Goal: Task Accomplishment & Management: Manage account settings

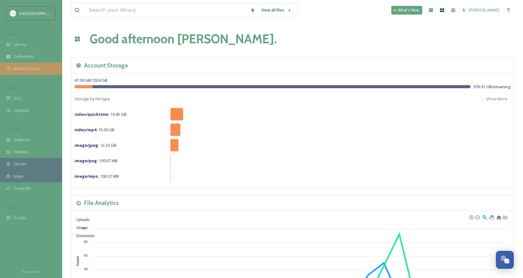
click at [35, 70] on span "Media Centres" at bounding box center [27, 69] width 27 height 6
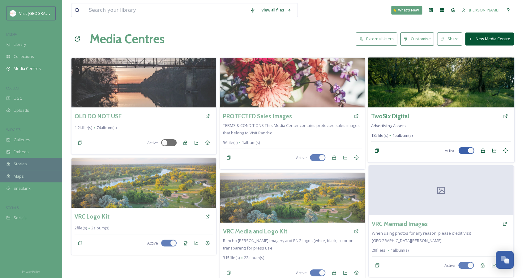
click at [419, 75] on img at bounding box center [441, 82] width 146 height 50
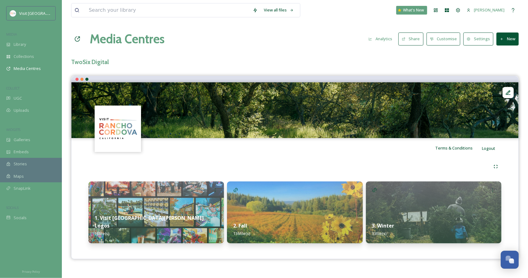
click at [252, 223] on div "2. Fall 136 file(s)" at bounding box center [294, 229] width 135 height 28
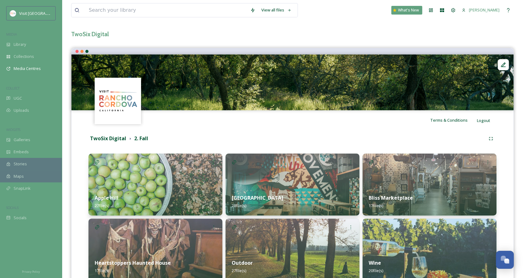
scroll to position [62, 0]
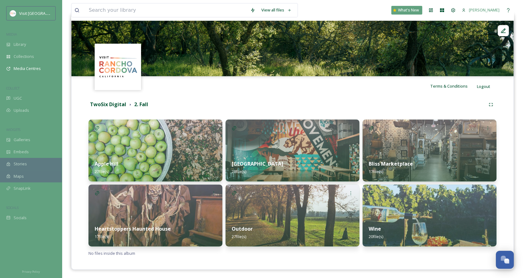
click at [202, 168] on div "Apple Hill 27 file(s)" at bounding box center [155, 168] width 134 height 28
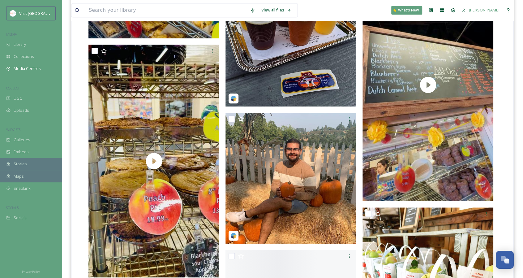
scroll to position [402, 0]
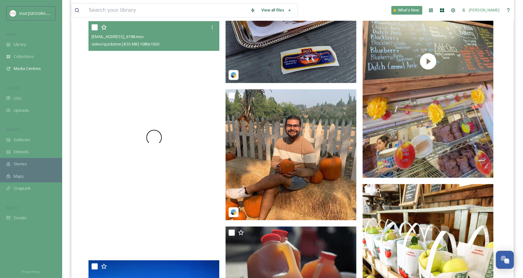
click at [185, 130] on div at bounding box center [153, 137] width 131 height 232
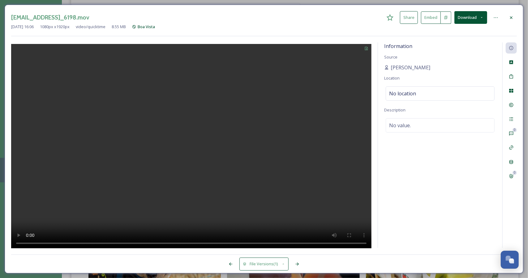
click at [512, 18] on icon at bounding box center [511, 17] width 5 height 5
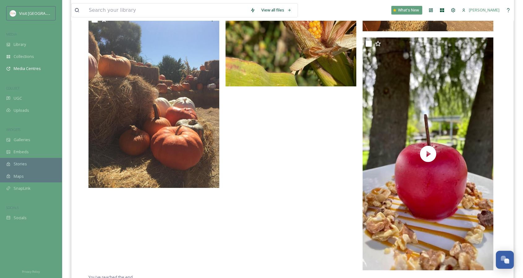
scroll to position [1569, 0]
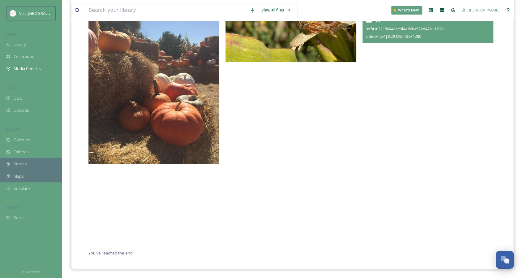
click at [428, 128] on video "0ef4103218644cec9f4a860a57ad47a1.MOV" at bounding box center [427, 129] width 131 height 232
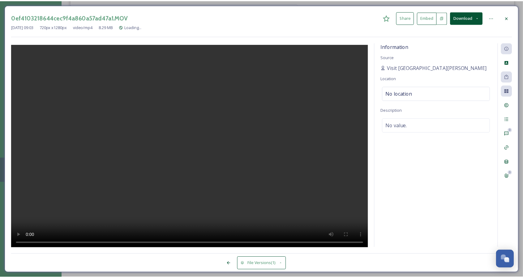
scroll to position [1494, 0]
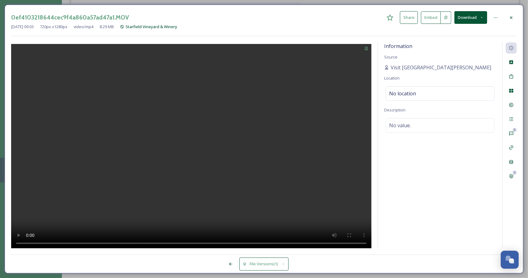
click at [510, 15] on icon at bounding box center [511, 17] width 5 height 5
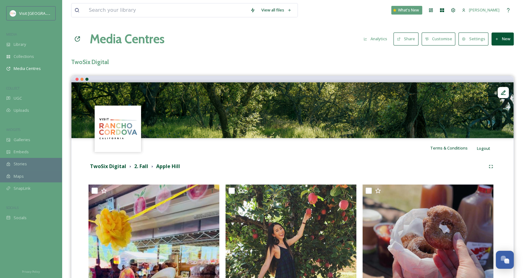
click at [137, 3] on div "View all files" at bounding box center [184, 10] width 227 height 14
click at [140, 14] on input at bounding box center [166, 10] width 161 height 14
type input "p"
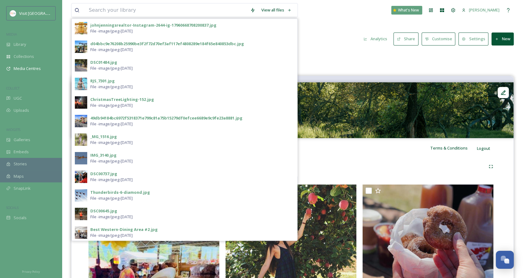
click at [513, 36] on button "New" at bounding box center [502, 38] width 22 height 13
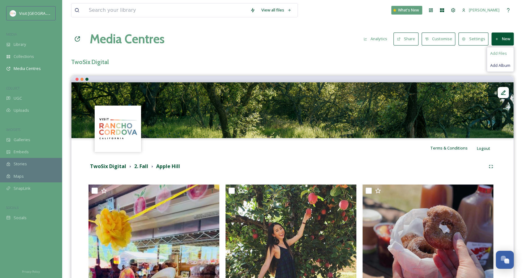
click at [505, 55] on span "Add Files" at bounding box center [498, 53] width 17 height 6
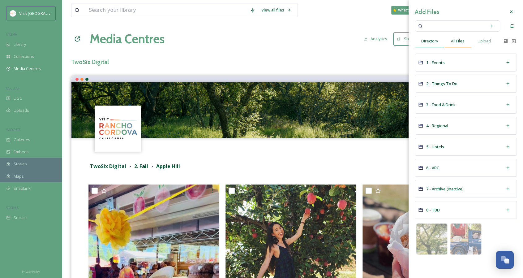
click at [457, 40] on span "All Files" at bounding box center [458, 41] width 14 height 6
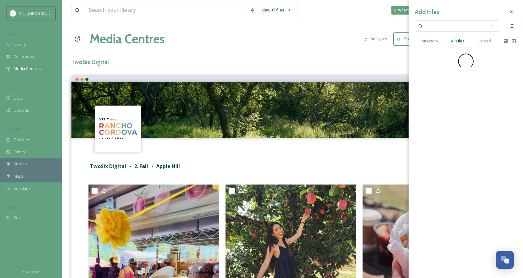
click at [446, 25] on input at bounding box center [453, 26] width 58 height 14
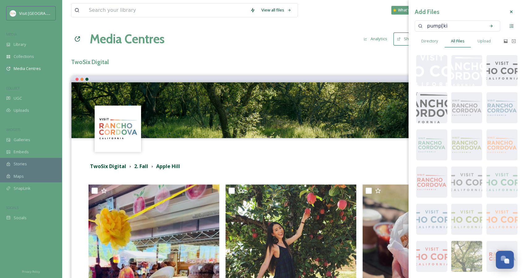
type input "pump[kin"
type input "pumpkin"
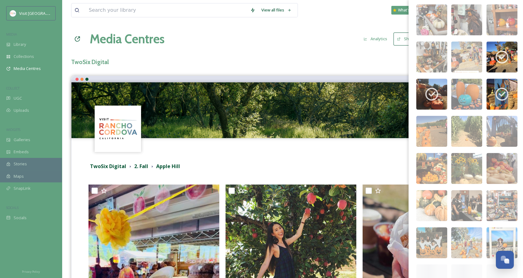
scroll to position [208, 0]
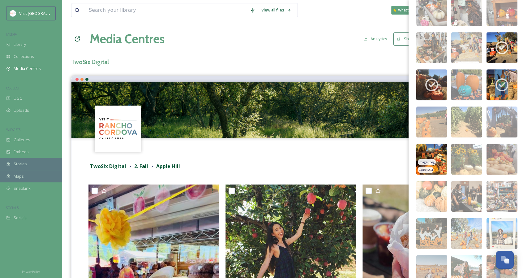
click at [440, 157] on img at bounding box center [431, 158] width 31 height 31
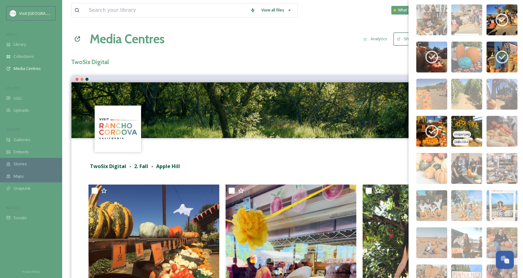
scroll to position [270, 0]
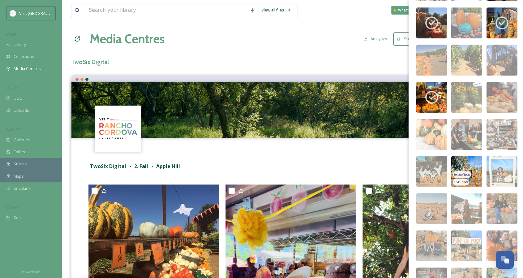
click at [466, 163] on img at bounding box center [466, 171] width 31 height 31
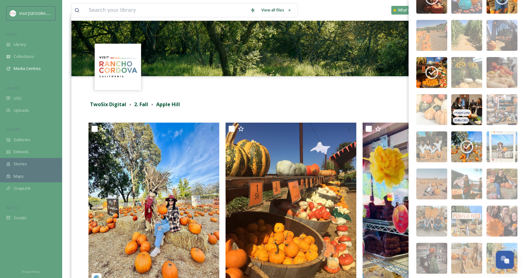
scroll to position [332, 0]
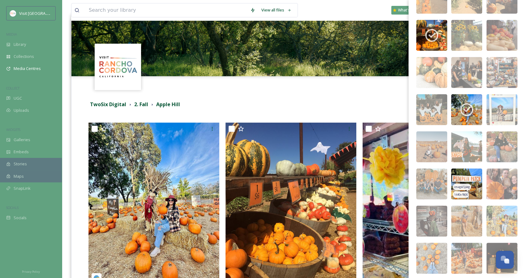
click at [471, 176] on img at bounding box center [466, 183] width 31 height 31
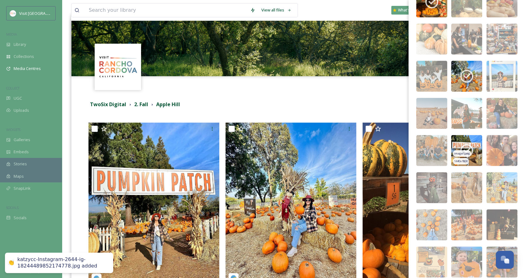
scroll to position [394, 0]
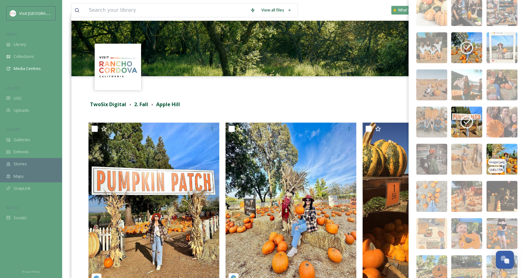
click at [494, 147] on img at bounding box center [501, 158] width 31 height 31
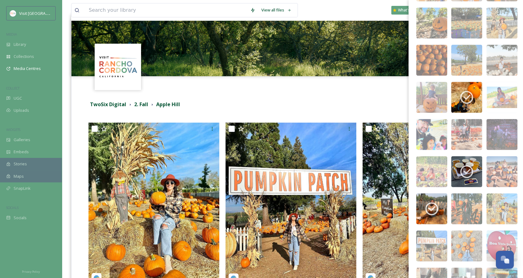
scroll to position [703, 0]
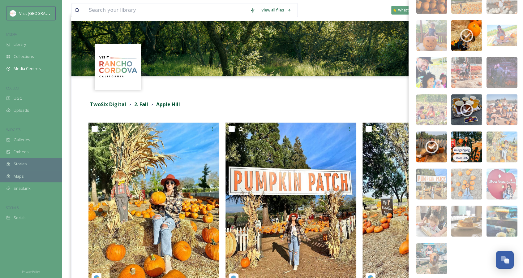
click at [474, 136] on img at bounding box center [466, 146] width 31 height 31
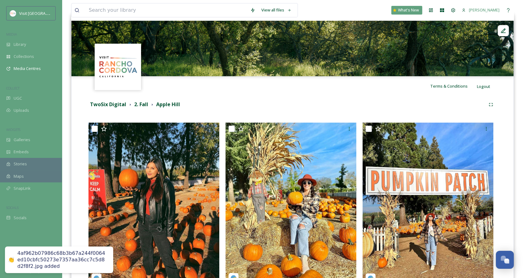
click at [307, 104] on div "TwoSix Digital 2. Fall [GEOGRAPHIC_DATA]" at bounding box center [286, 104] width 397 height 8
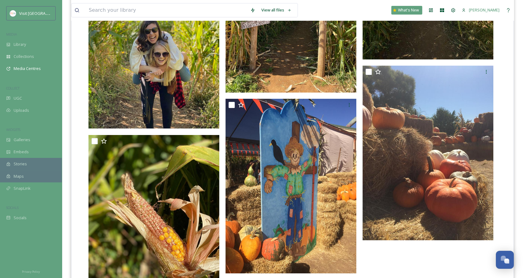
scroll to position [1700, 0]
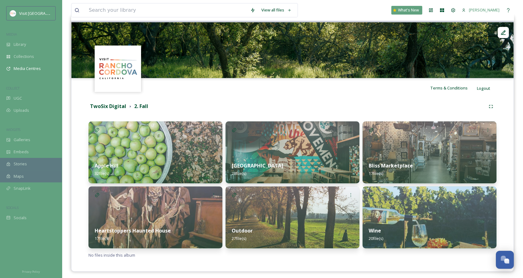
scroll to position [62, 0]
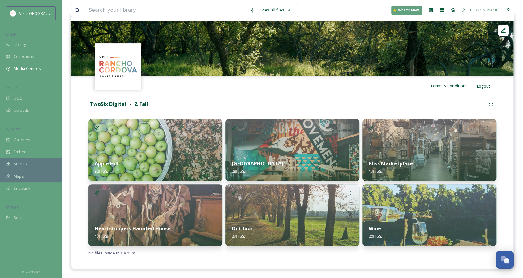
click at [187, 211] on img at bounding box center [155, 215] width 134 height 62
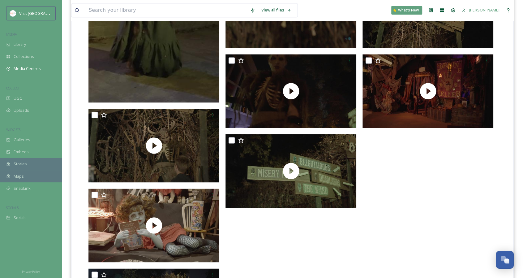
scroll to position [649, 0]
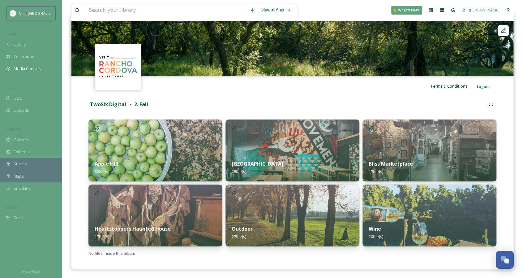
scroll to position [62, 0]
click at [266, 224] on div "Outdoor 27 file(s)" at bounding box center [292, 232] width 134 height 28
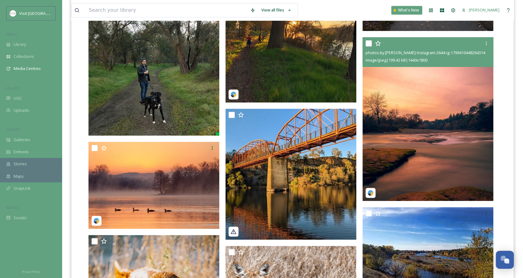
scroll to position [340, 0]
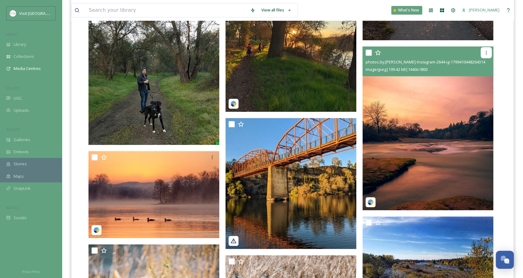
click at [487, 52] on icon at bounding box center [485, 52] width 5 height 5
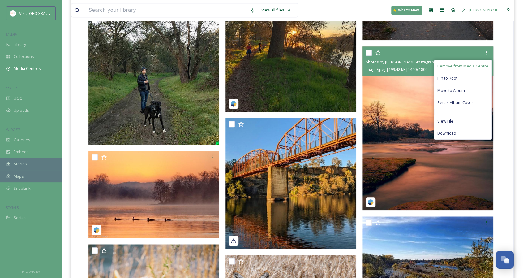
click at [454, 67] on span "Remove from Media Centre" at bounding box center [462, 66] width 51 height 6
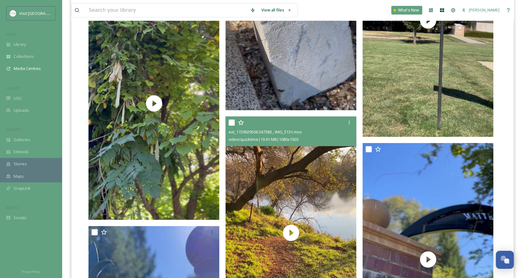
scroll to position [1397, 0]
